Goal: Task Accomplishment & Management: Manage account settings

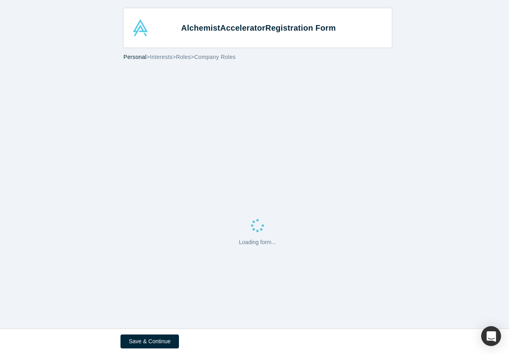
select select "US"
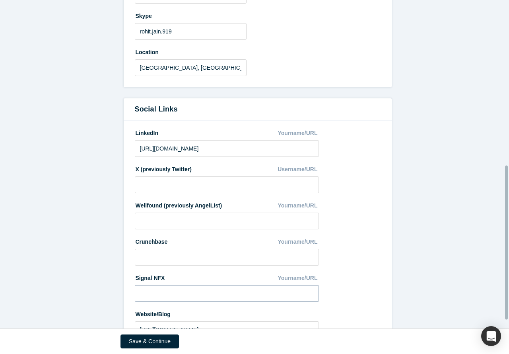
scroll to position [370, 0]
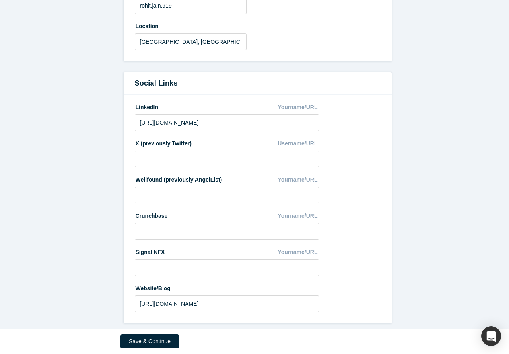
click at [143, 333] on div "Save & Continue" at bounding box center [255, 341] width 268 height 25
click at [144, 337] on button "Save & Continue" at bounding box center [150, 341] width 58 height 14
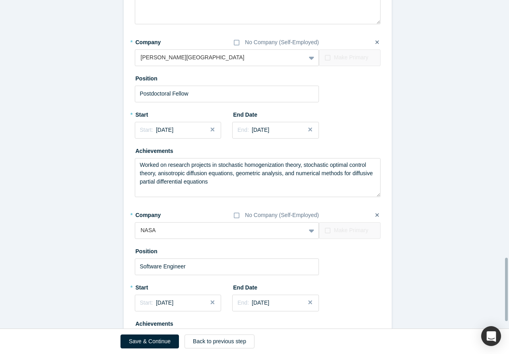
scroll to position [1369, 0]
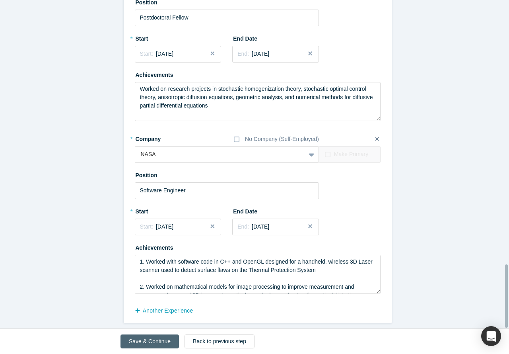
click at [151, 342] on button "Save & Continue" at bounding box center [150, 341] width 58 height 14
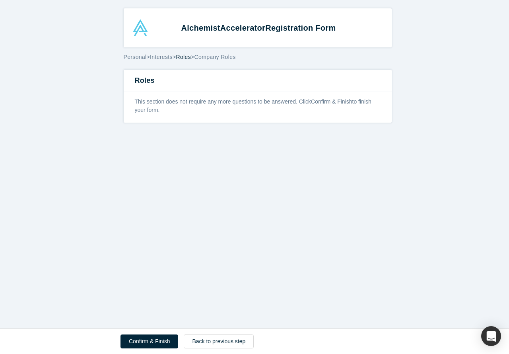
scroll to position [0, 0]
click at [148, 343] on button "Confirm & Finish" at bounding box center [150, 341] width 58 height 14
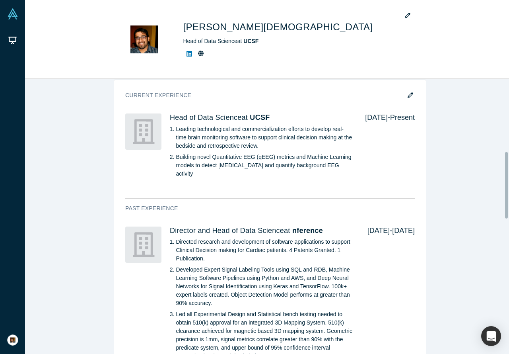
scroll to position [61, 0]
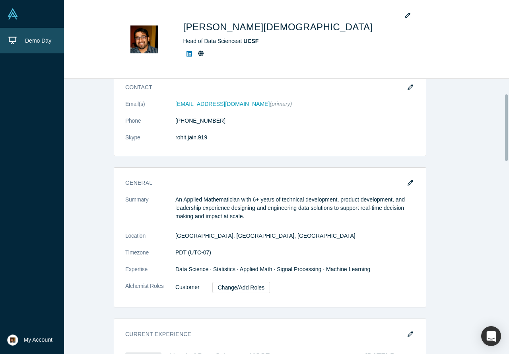
click at [10, 43] on icon at bounding box center [12, 40] width 8 height 8
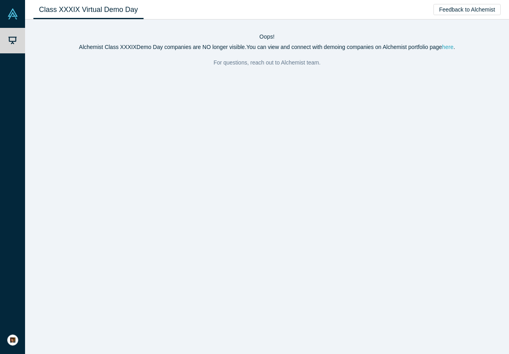
click at [447, 46] on link "here" at bounding box center [448, 47] width 12 height 6
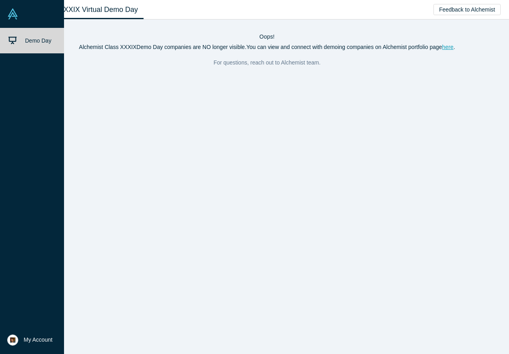
click at [14, 10] on img at bounding box center [12, 13] width 11 height 11
click at [19, 18] on link at bounding box center [32, 14] width 64 height 28
click at [6, 13] on link at bounding box center [32, 14] width 64 height 28
click at [10, 11] on img at bounding box center [12, 13] width 11 height 11
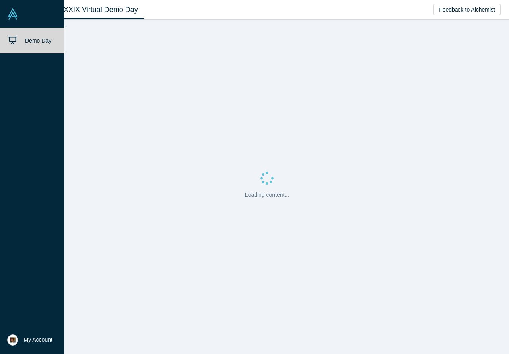
click at [31, 335] on span "My Account" at bounding box center [38, 339] width 29 height 8
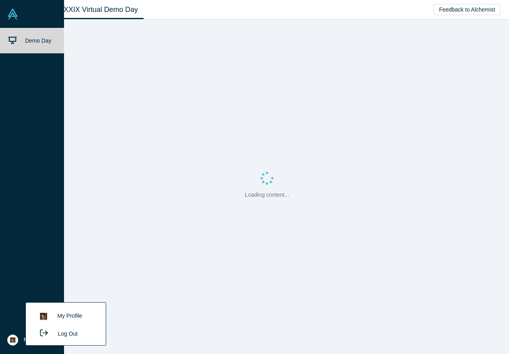
click at [78, 313] on link "My Profile" at bounding box center [66, 315] width 66 height 19
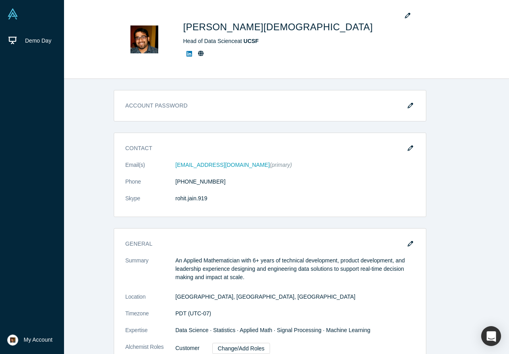
click at [18, 340] on button "My Account" at bounding box center [29, 339] width 45 height 11
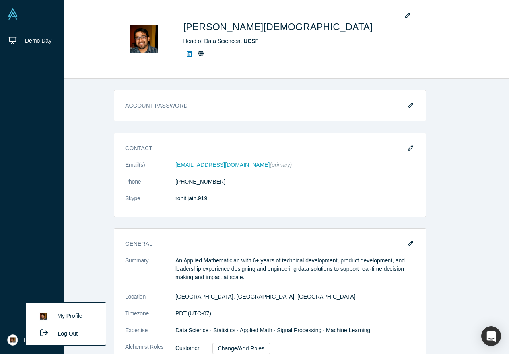
click at [69, 337] on button "Log Out" at bounding box center [57, 333] width 48 height 15
